Goal: Obtain resource: Obtain resource

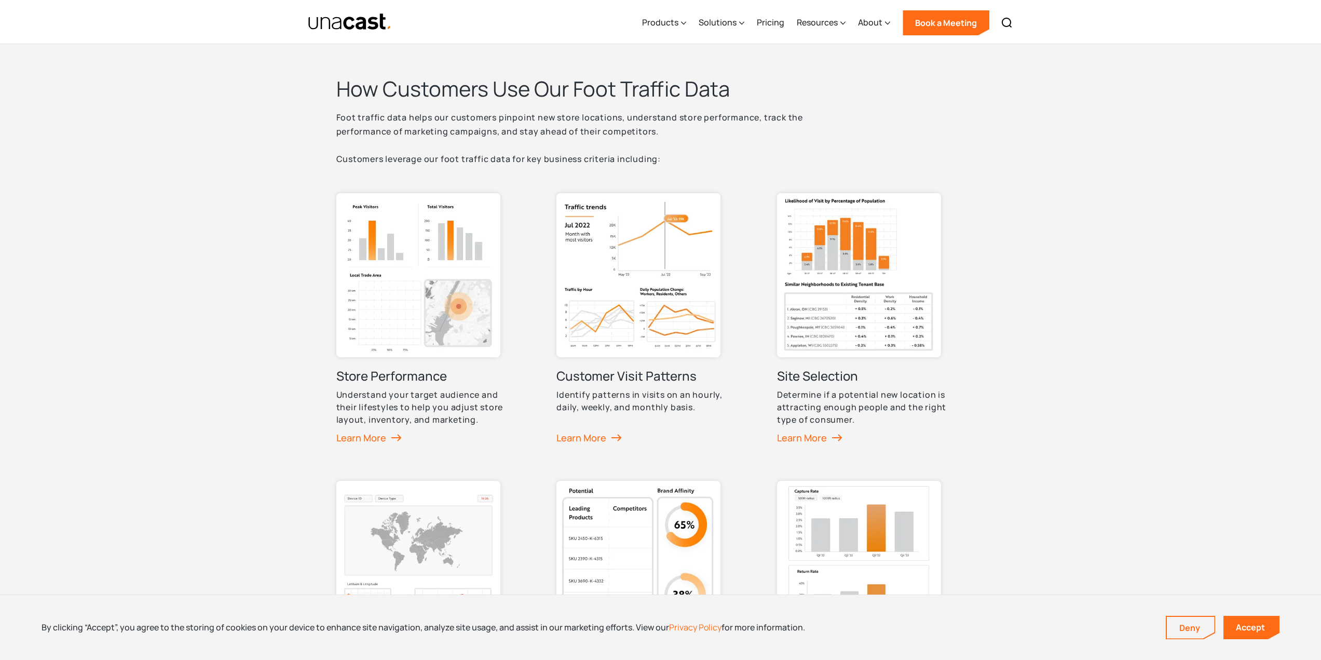
scroll to position [415, 0]
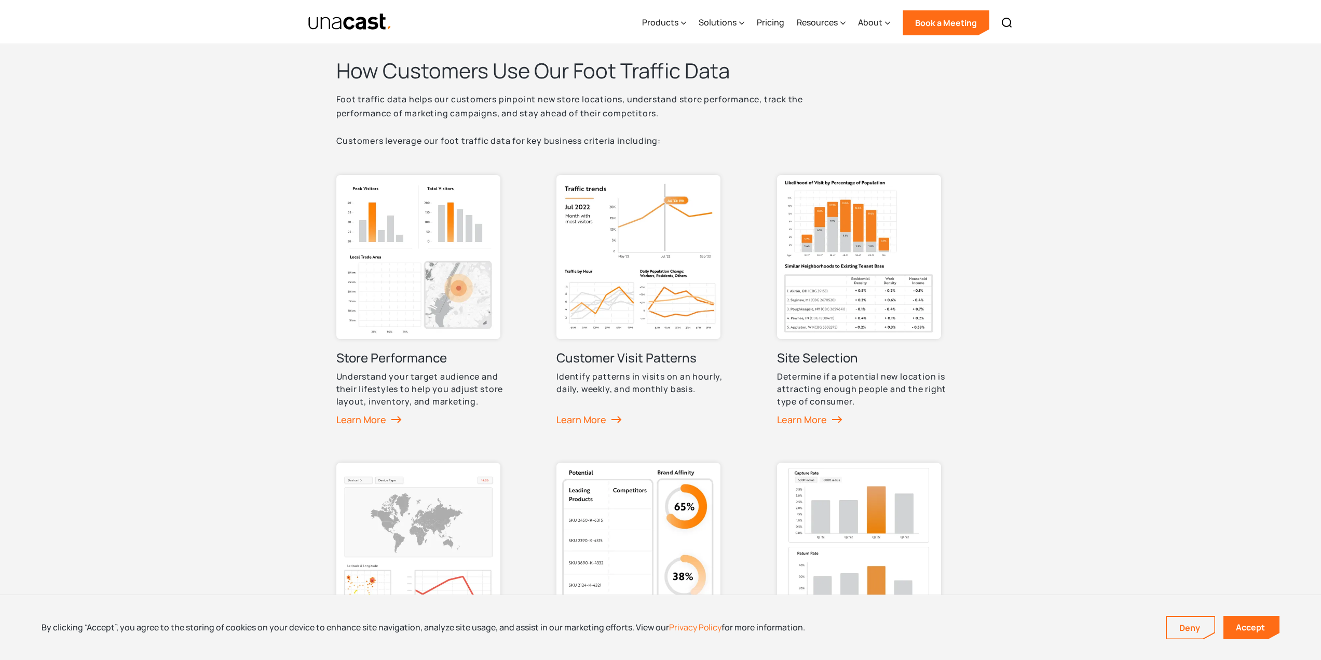
click at [909, 309] on img at bounding box center [859, 257] width 164 height 164
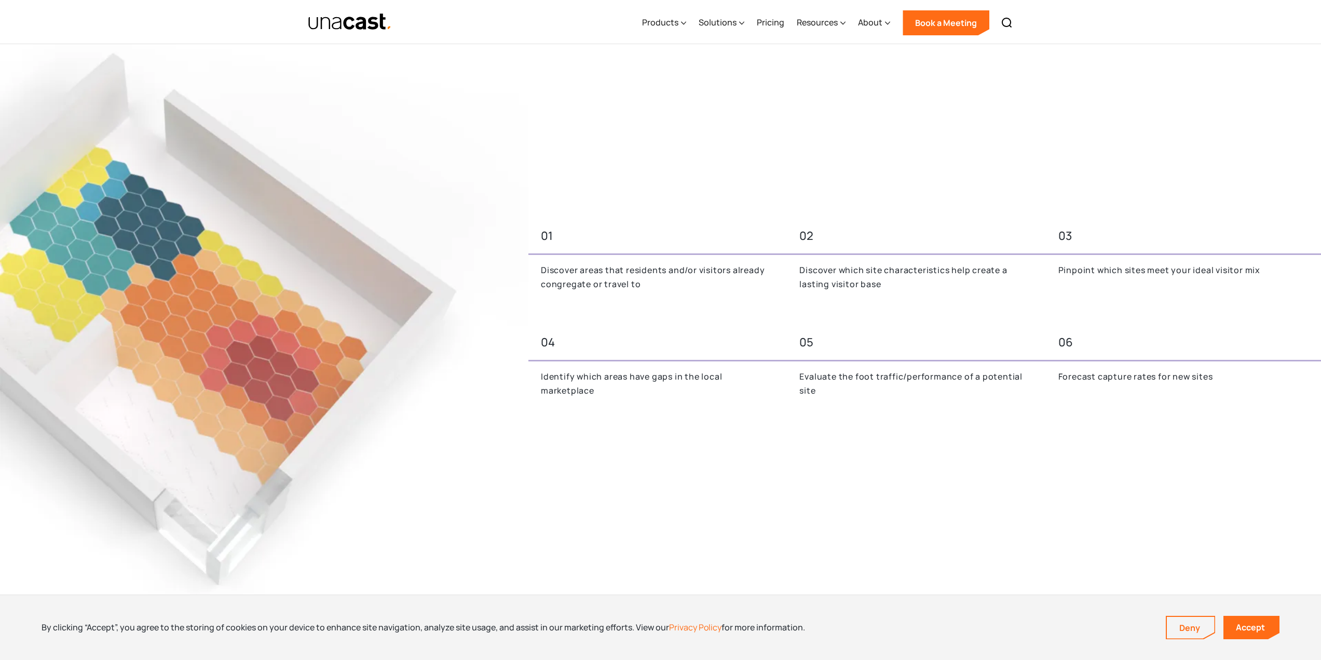
scroll to position [519, 0]
click at [579, 277] on p "Discover areas that residents and/or visitors already congregate or travel to" at bounding box center [658, 276] width 234 height 28
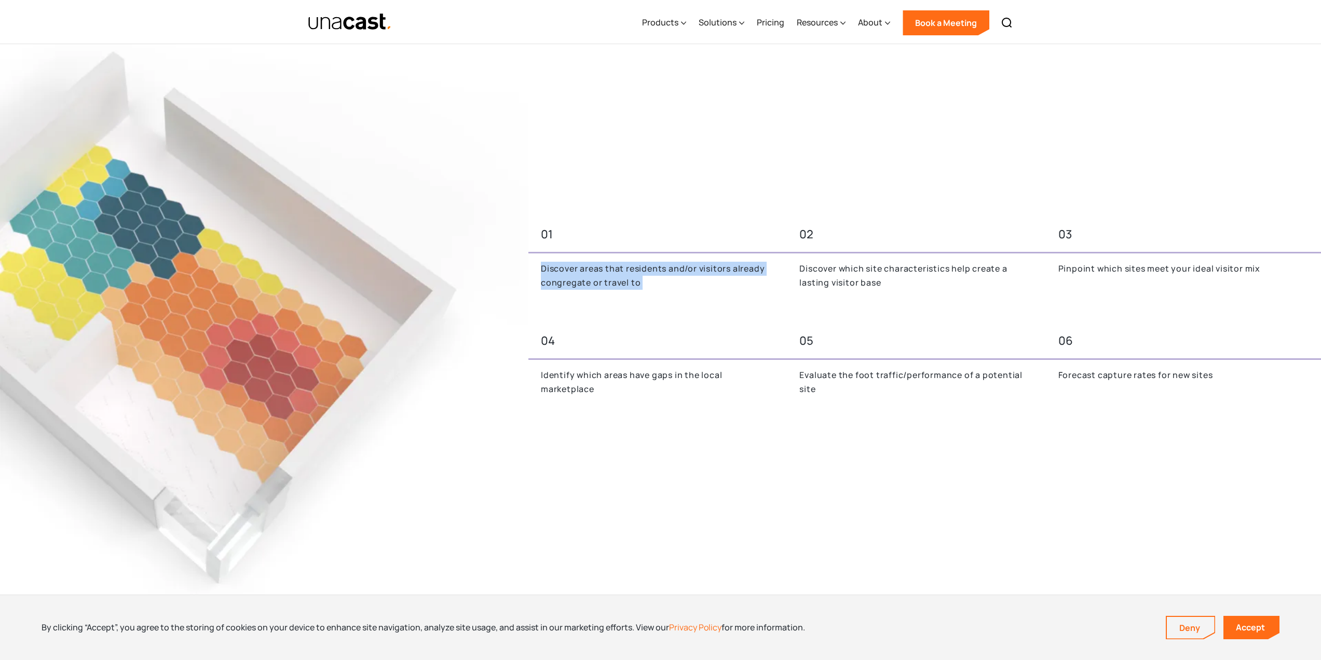
click at [579, 277] on p "Discover areas that residents and/or visitors already congregate or travel to" at bounding box center [658, 276] width 234 height 28
click at [910, 272] on p "Discover which site characteristics help create a lasting visitor base" at bounding box center [916, 276] width 234 height 28
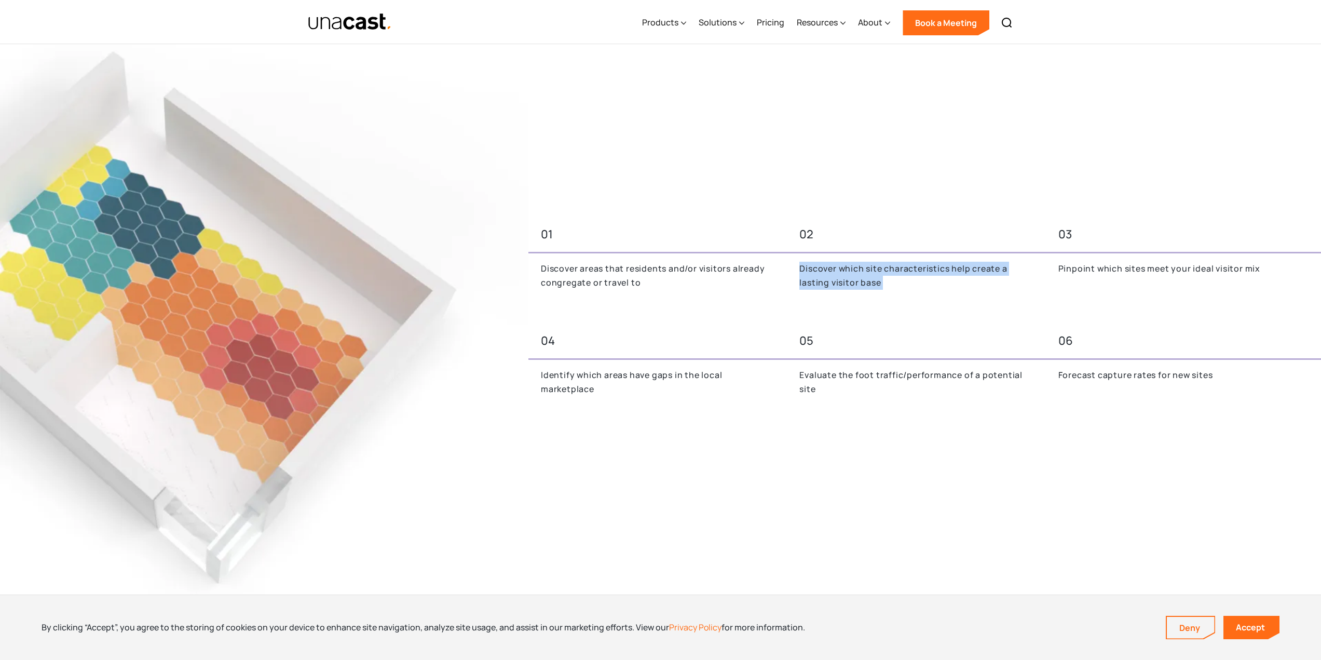
click at [910, 272] on p "Discover which site characteristics help create a lasting visitor base" at bounding box center [916, 276] width 234 height 28
click at [1127, 260] on div "01 02 03 Discover areas that residents and/or visitors already congregate or tr…" at bounding box center [924, 261] width 793 height 81
click at [592, 385] on p "Identify which areas have gaps in the local marketplace" at bounding box center [658, 382] width 234 height 28
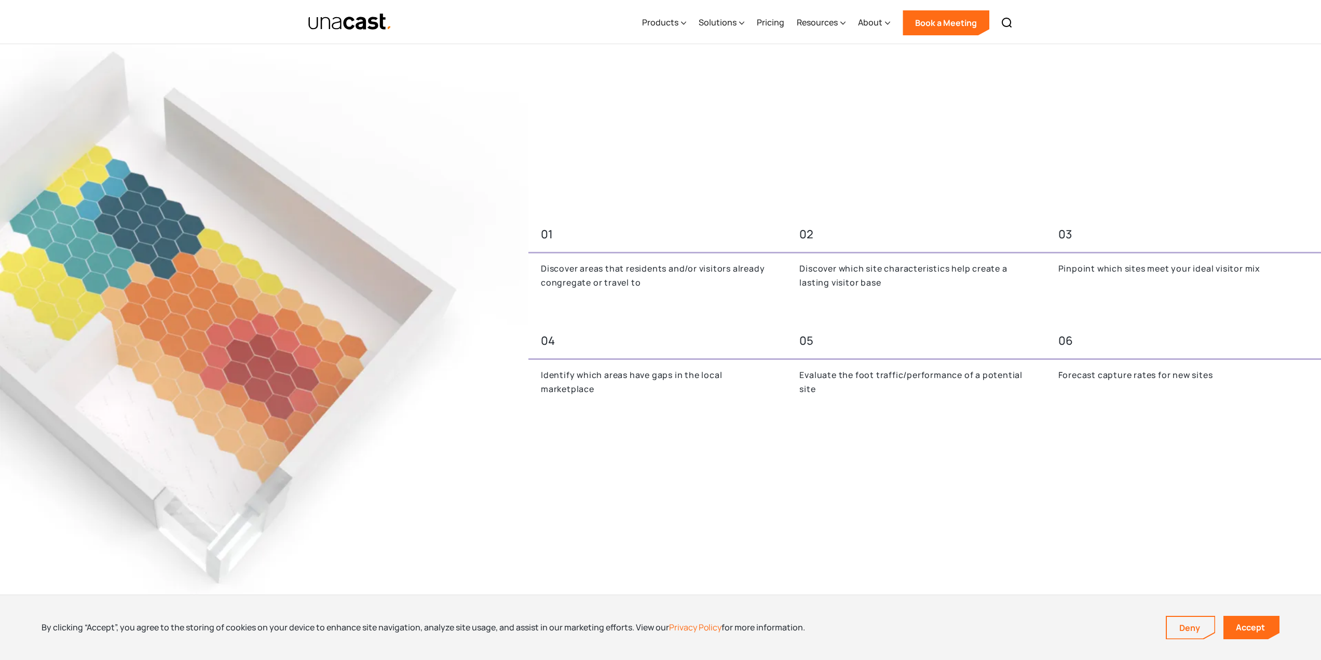
click at [592, 385] on p "Identify which areas have gaps in the local marketplace" at bounding box center [658, 382] width 234 height 28
click at [852, 390] on p "Evaluate the foot traffic/performance of a potential site" at bounding box center [916, 382] width 234 height 28
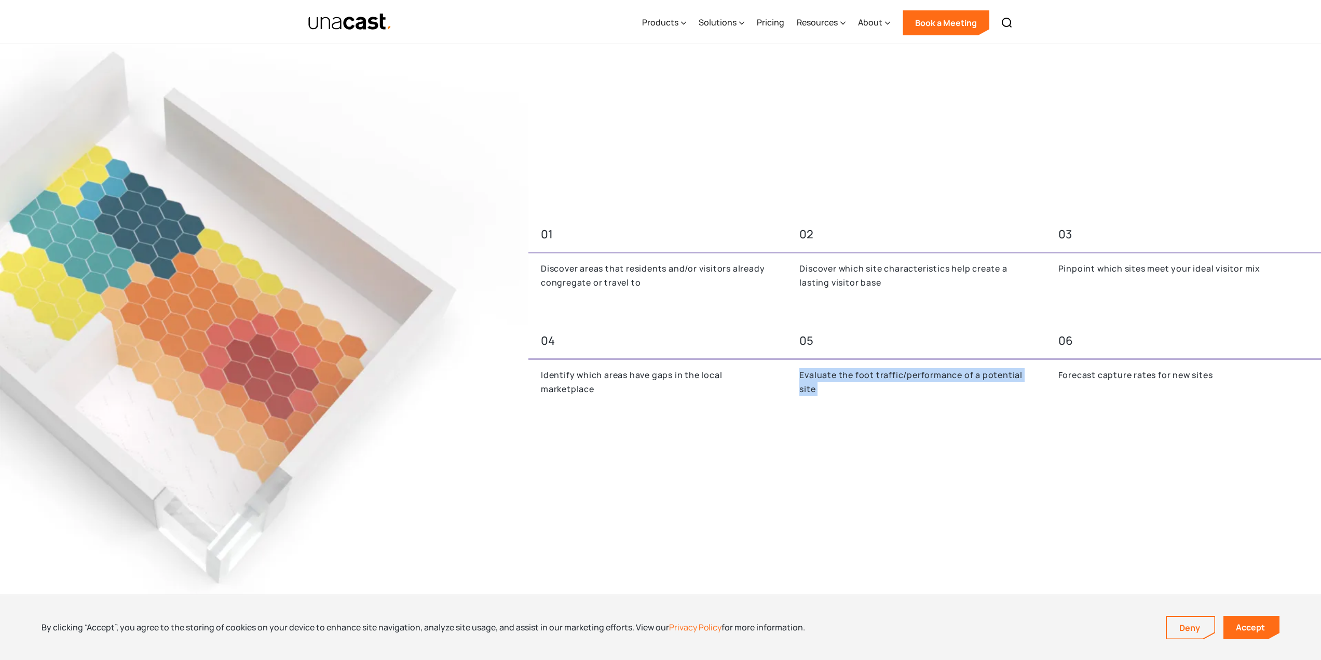
click at [852, 390] on p "Evaluate the foot traffic/performance of a potential site" at bounding box center [916, 382] width 234 height 28
click at [929, 379] on p "Evaluate the foot traffic/performance of a potential site" at bounding box center [916, 382] width 234 height 28
click at [1144, 379] on p "Forecast capture rates for new sites" at bounding box center [1175, 375] width 234 height 14
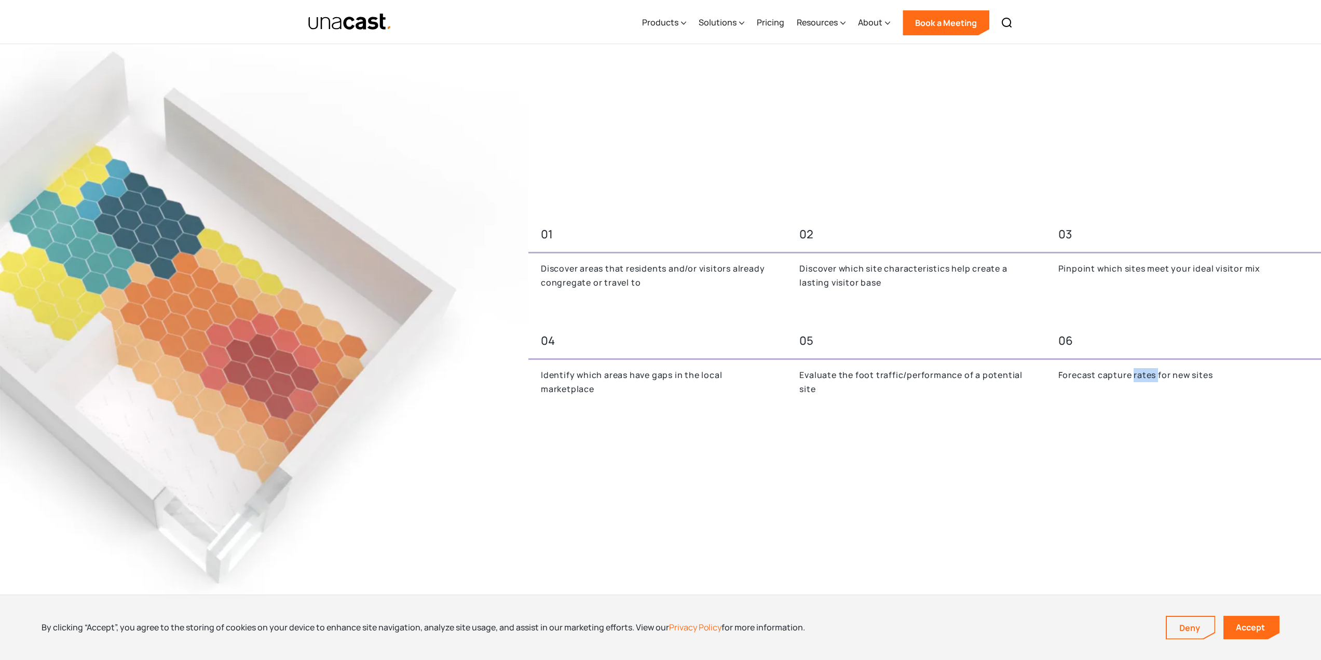
click at [1144, 379] on p "Forecast capture rates for new sites" at bounding box center [1175, 375] width 234 height 14
click at [947, 351] on div "05" at bounding box center [914, 341] width 254 height 28
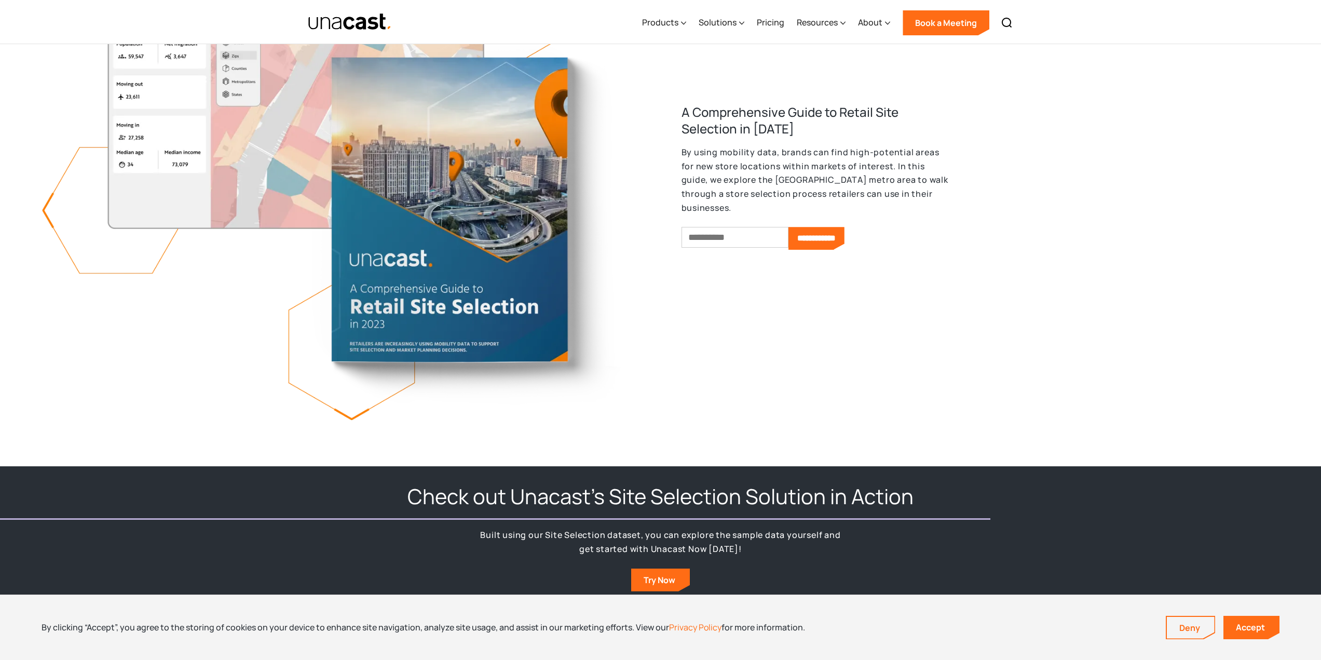
scroll to position [1246, 0]
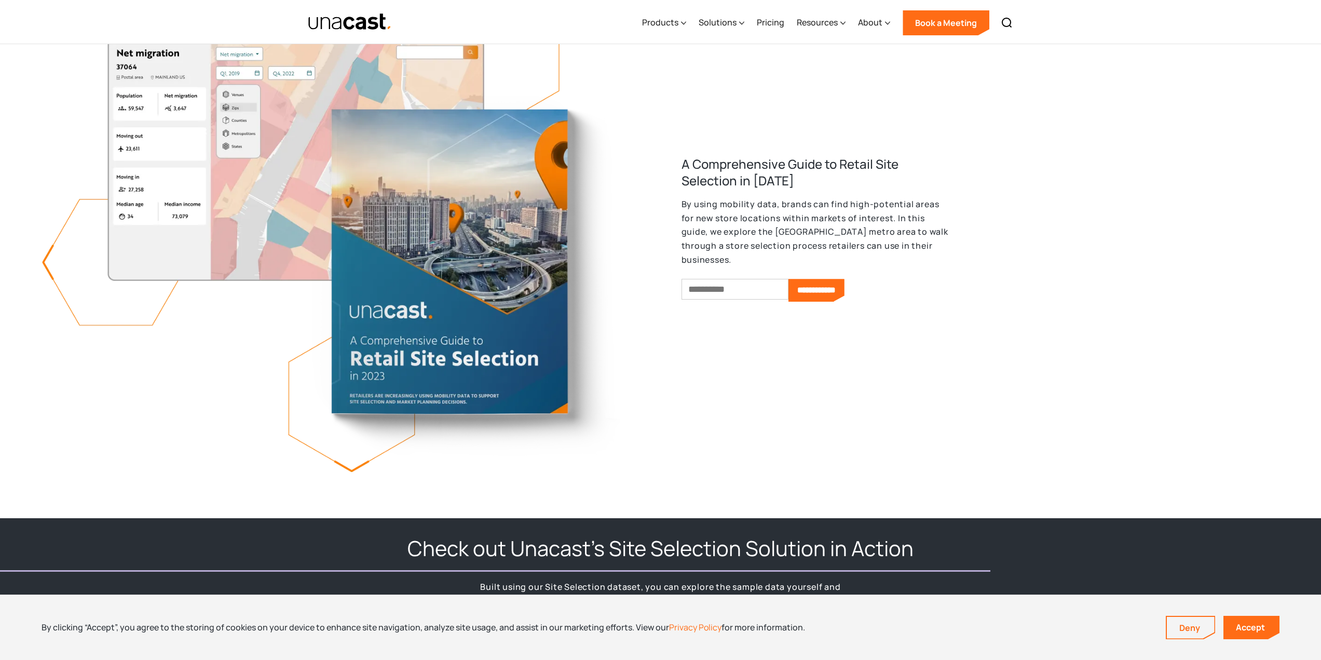
click at [738, 281] on input "Email *" at bounding box center [735, 289] width 107 height 21
type input "**********"
click at [667, 19] on div "Products" at bounding box center [660, 22] width 36 height 12
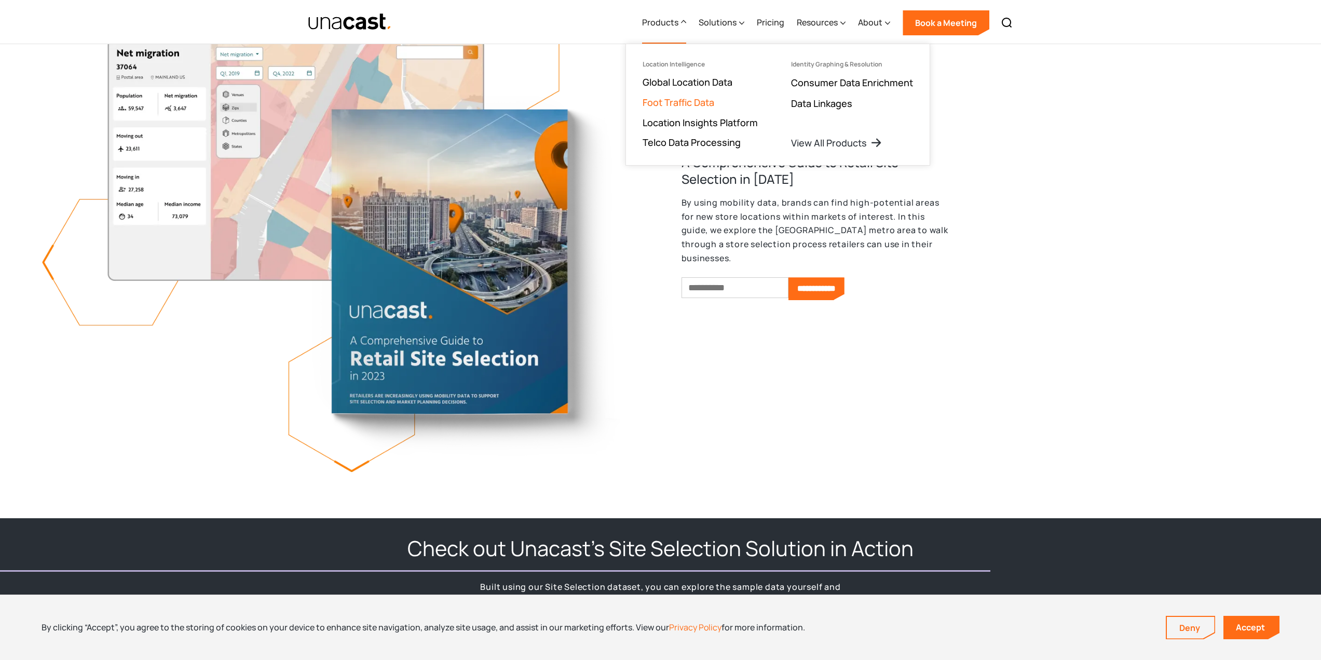
click at [696, 98] on link "Foot Traffic Data" at bounding box center [679, 102] width 72 height 12
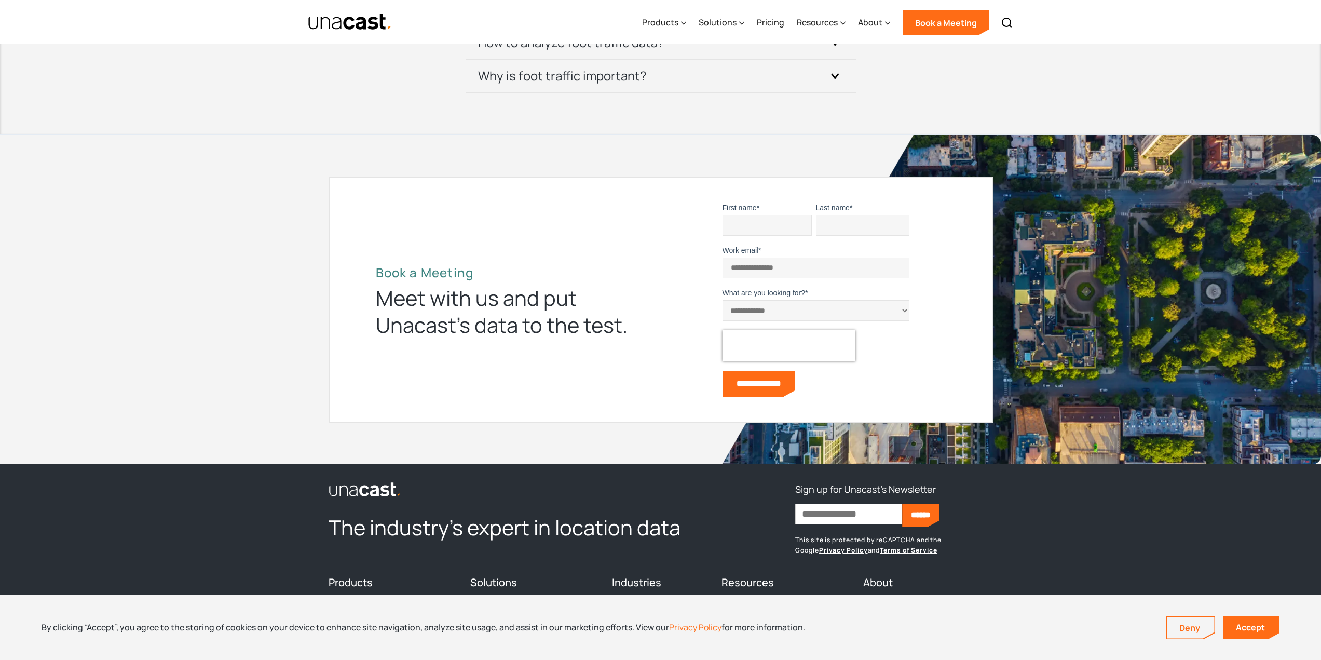
scroll to position [2643, 0]
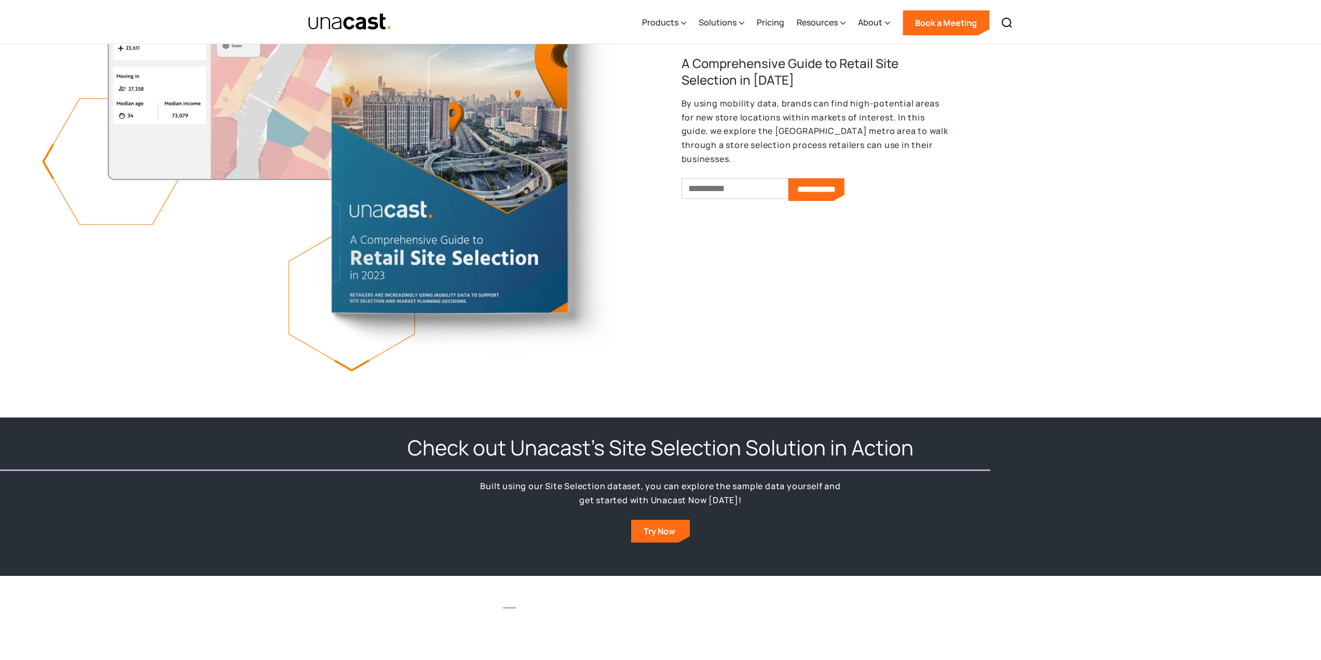
click at [746, 182] on input "Email *" at bounding box center [735, 188] width 107 height 21
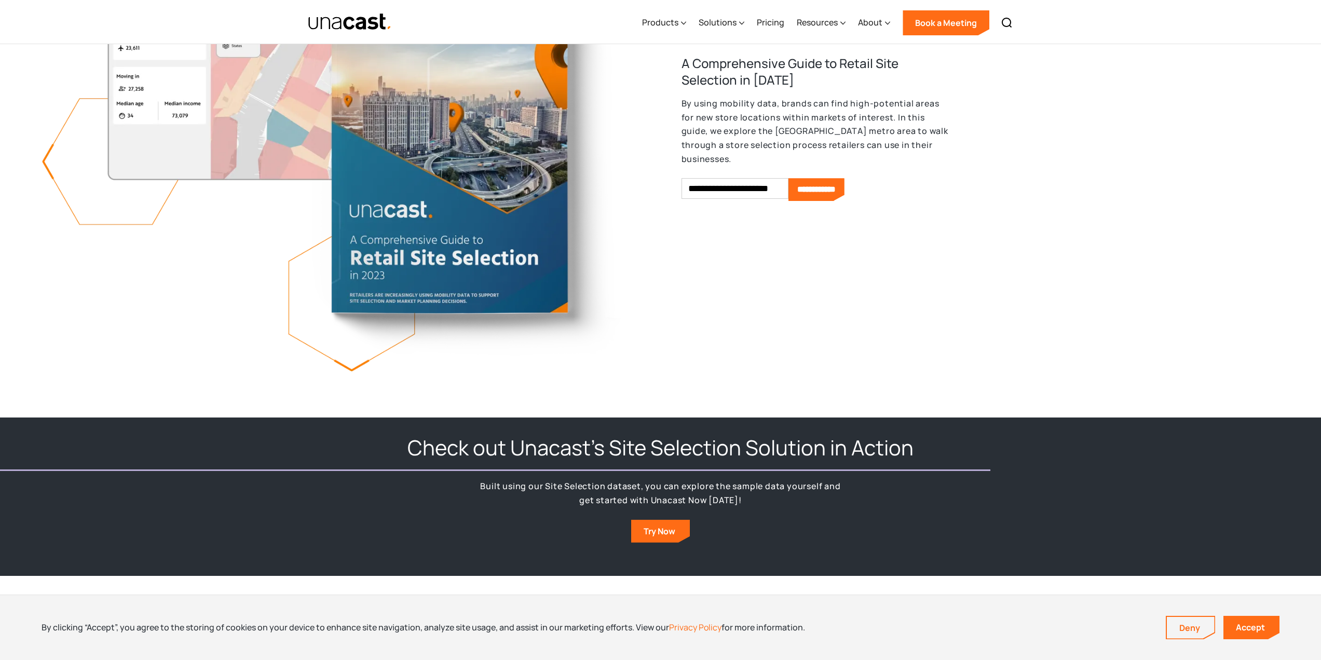
type input "**********"
click at [845, 178] on input "**********" at bounding box center [816, 189] width 56 height 23
click at [855, 225] on div "**********" at bounding box center [661, 128] width 1238 height 496
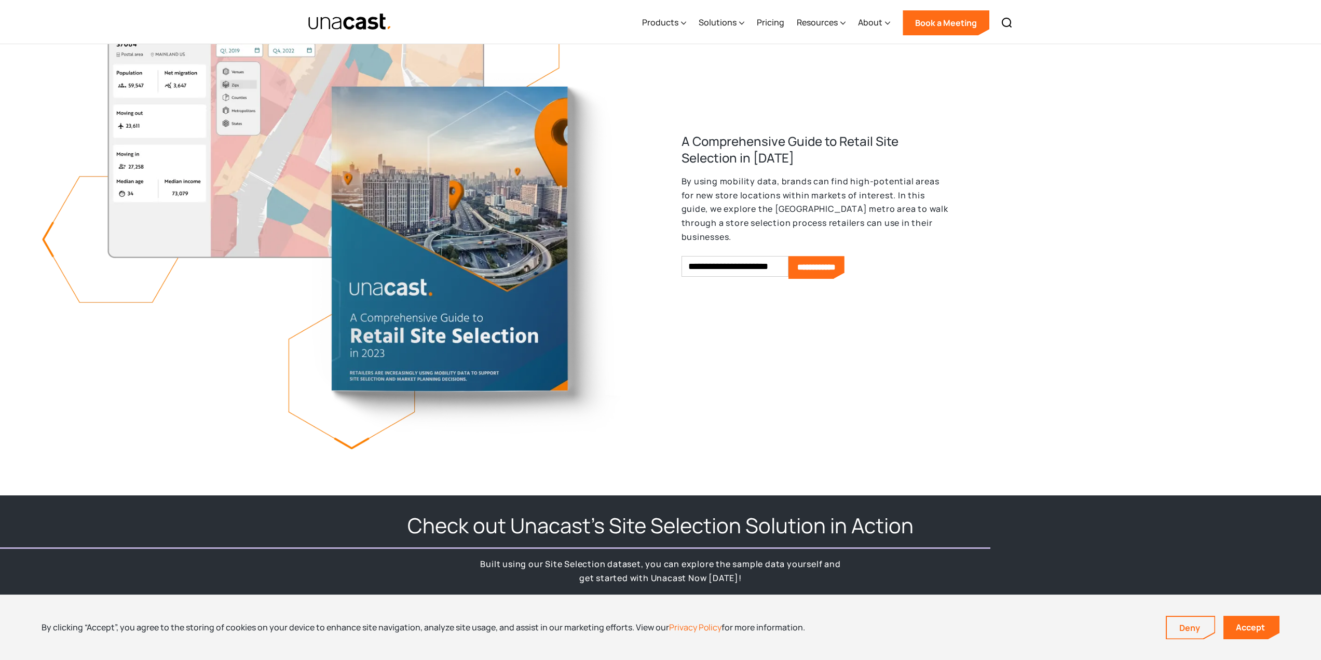
scroll to position [1243, 0]
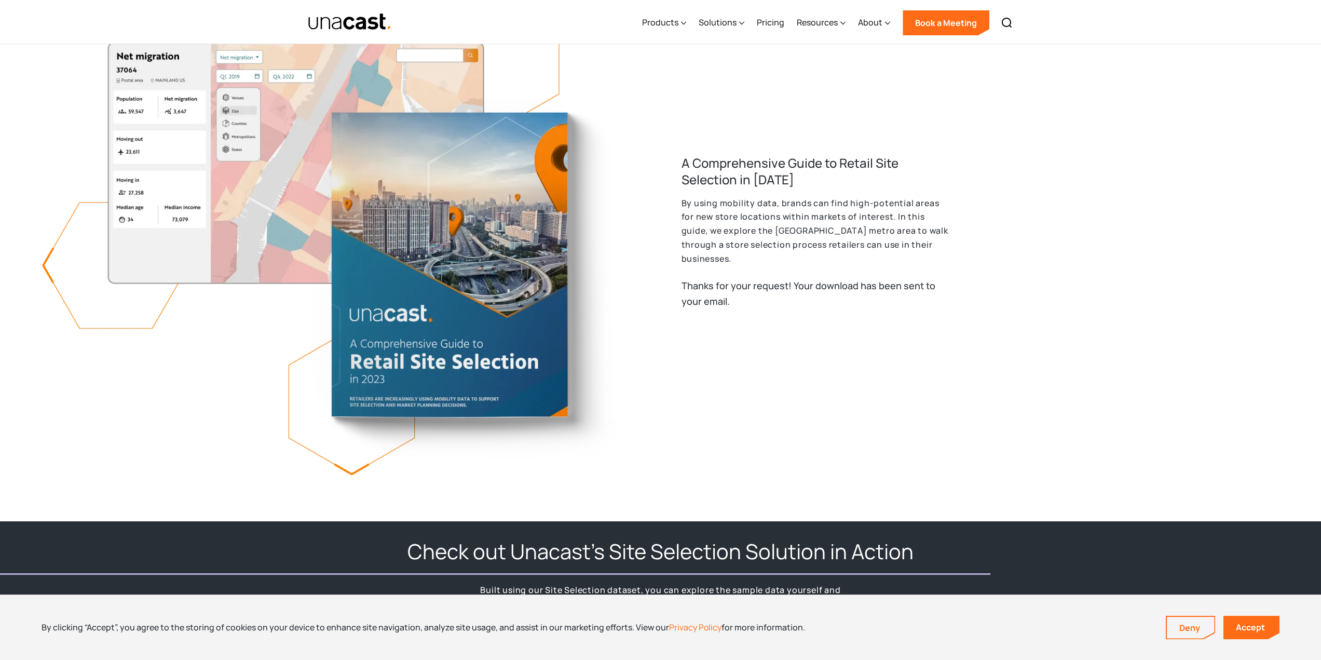
click at [705, 219] on p "By using mobility data, brands can find high-potential areas for new store loca…" at bounding box center [817, 231] width 270 height 70
